Goal: Information Seeking & Learning: Check status

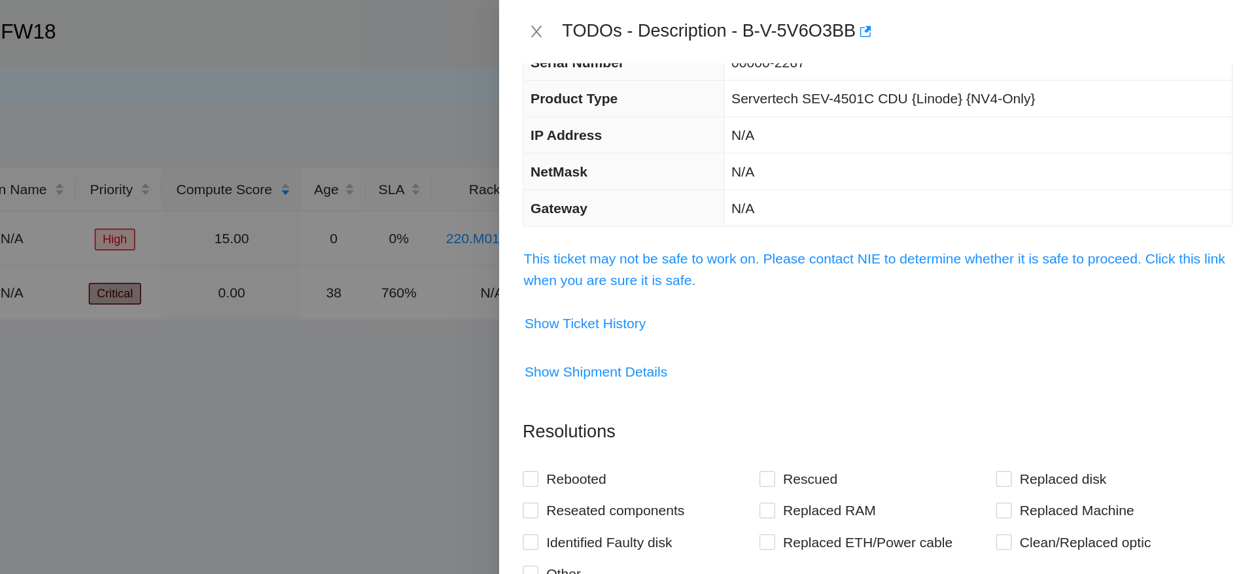
scroll to position [78, 0]
click at [823, 215] on span "Show Ticket History" at bounding box center [810, 214] width 80 height 14
